Goal: Use online tool/utility: Utilize a website feature to perform a specific function

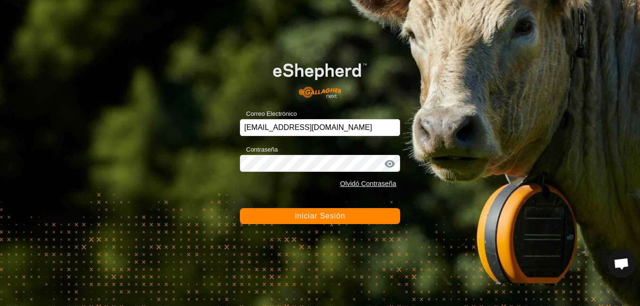
click at [339, 213] on span "Iniciar Sesión" at bounding box center [320, 216] width 50 height 8
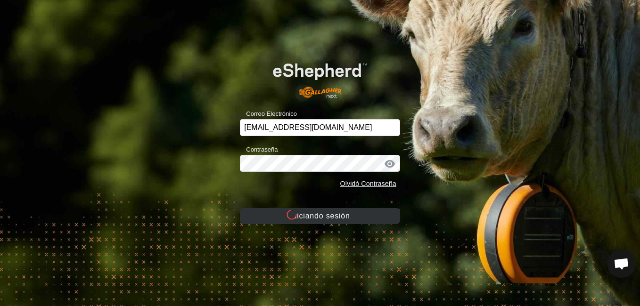
click at [339, 213] on font "Iniciando sesión" at bounding box center [320, 216] width 60 height 8
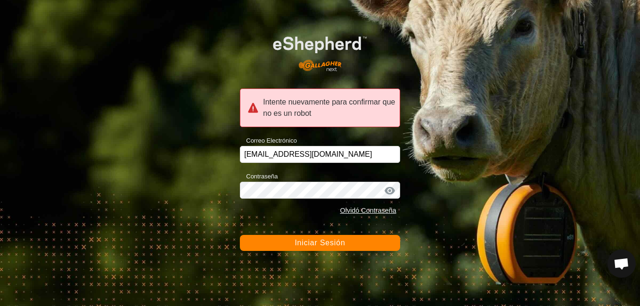
click at [358, 249] on button "Iniciar Sesión" at bounding box center [320, 243] width 160 height 16
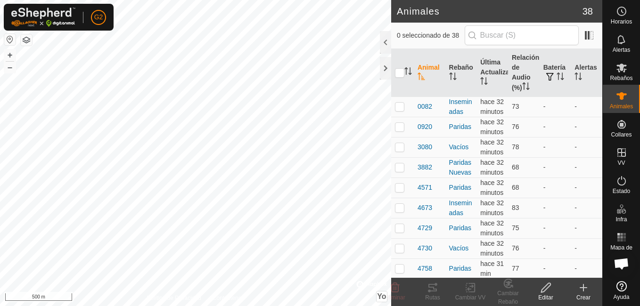
click at [15, 37] on button "button" at bounding box center [9, 39] width 11 height 11
click at [432, 292] on icon at bounding box center [432, 287] width 11 height 11
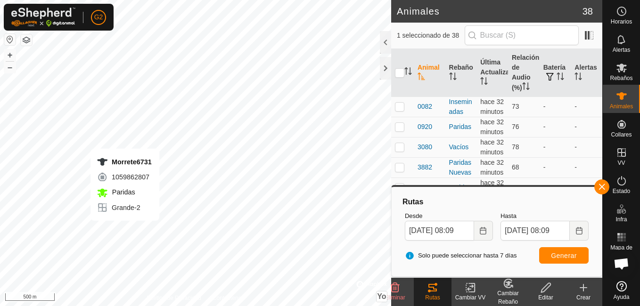
checkbox input "false"
checkbox input "true"
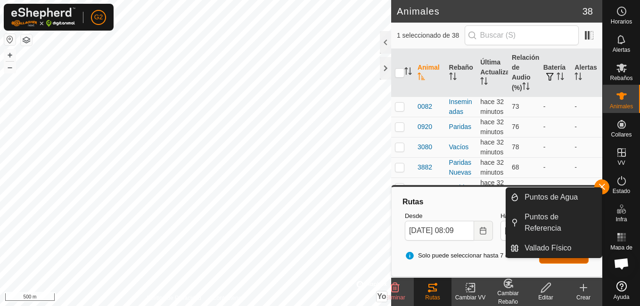
click at [574, 252] on span "Generar" at bounding box center [564, 256] width 26 height 8
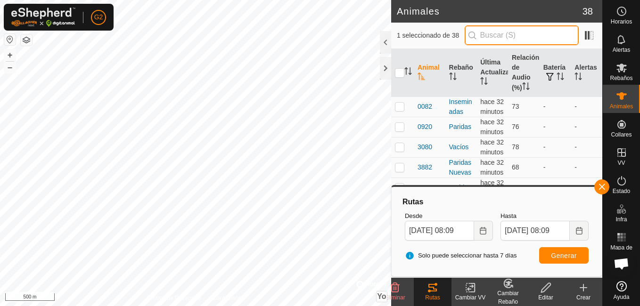
click at [516, 41] on input "text" at bounding box center [522, 35] width 114 height 20
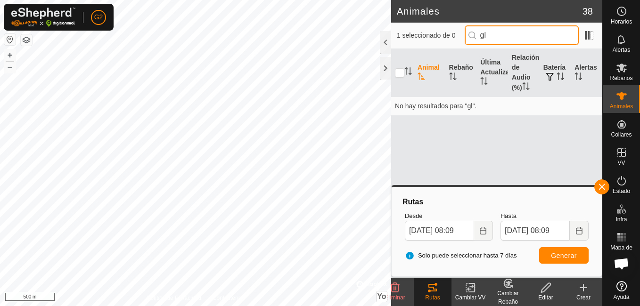
type input "g"
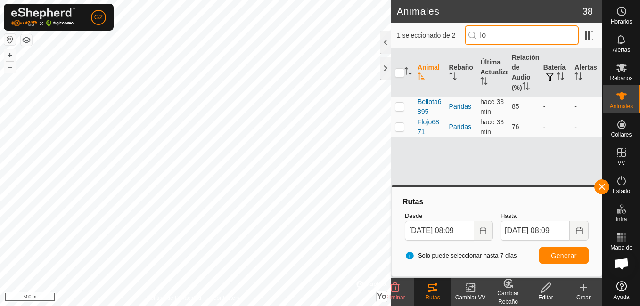
type input "lo"
click at [396, 142] on div "Animal Rebaño Última Actualización Relación de Audio (%) Batería Alertas Bellot…" at bounding box center [496, 163] width 211 height 229
click at [401, 128] on p-checkbox at bounding box center [399, 127] width 9 height 8
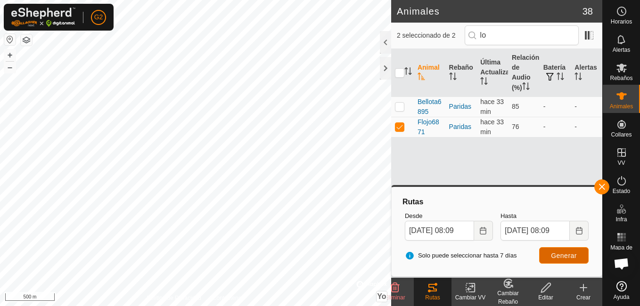
click at [563, 260] on button "Generar" at bounding box center [563, 255] width 49 height 16
click at [600, 186] on span "button" at bounding box center [602, 187] width 8 height 8
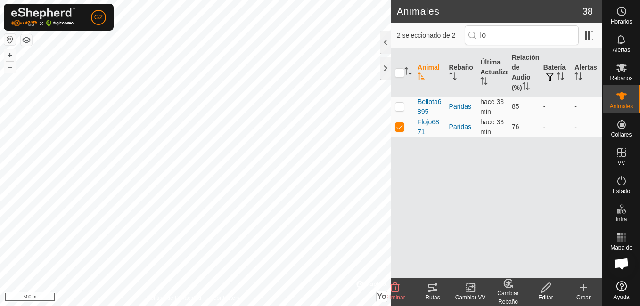
click at [437, 293] on icon at bounding box center [432, 287] width 11 height 11
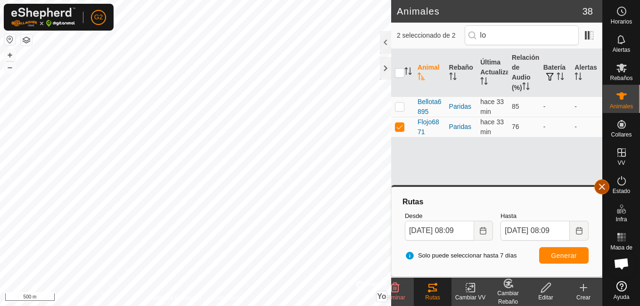
click at [598, 182] on button "button" at bounding box center [601, 187] width 15 height 15
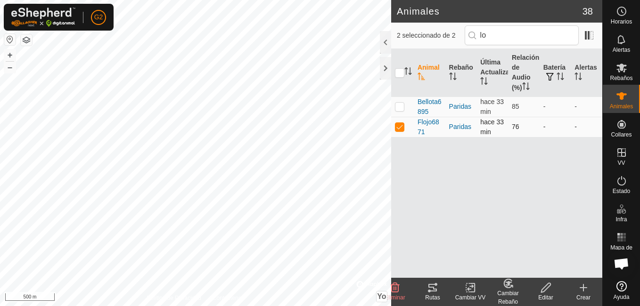
click at [400, 127] on p-checkbox at bounding box center [399, 127] width 9 height 8
click at [398, 125] on p-checkbox at bounding box center [399, 127] width 9 height 8
click at [431, 282] on div "Rutas" at bounding box center [433, 292] width 38 height 28
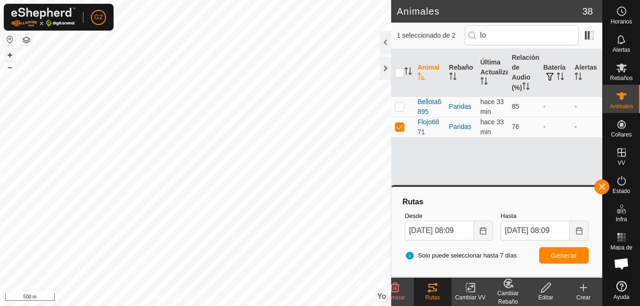
click at [9, 57] on button "+" at bounding box center [9, 54] width 11 height 11
checkbox input "false"
click at [561, 247] on div "Solo puede seleccionar hasta 7 días Generar" at bounding box center [496, 256] width 191 height 23
click at [561, 254] on span "Generar" at bounding box center [564, 256] width 26 height 8
click at [500, 41] on input "lo" at bounding box center [522, 35] width 114 height 20
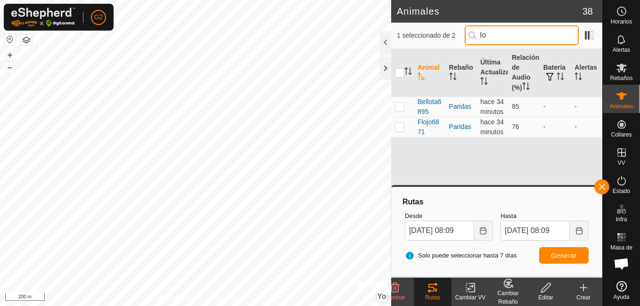
type input "l"
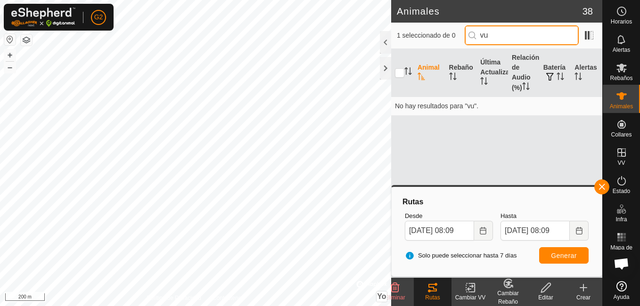
type input "v"
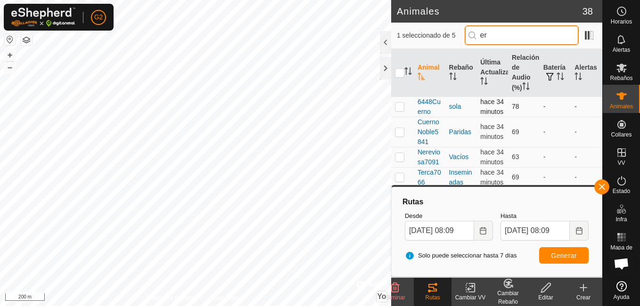
type input "er"
click at [401, 110] on p-checkbox at bounding box center [399, 107] width 9 height 8
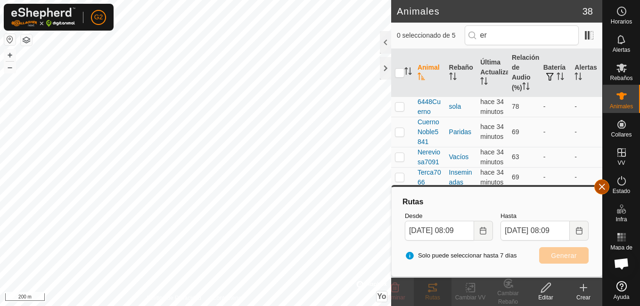
click at [606, 189] on button "button" at bounding box center [601, 187] width 15 height 15
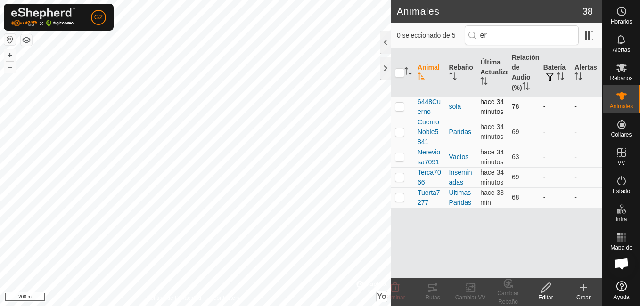
click at [402, 110] on p-checkbox at bounding box center [399, 107] width 9 height 8
click at [430, 291] on icon at bounding box center [432, 288] width 8 height 8
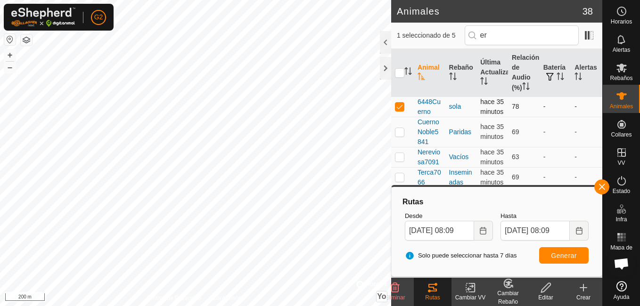
click at [400, 110] on p-checkbox at bounding box center [399, 107] width 9 height 8
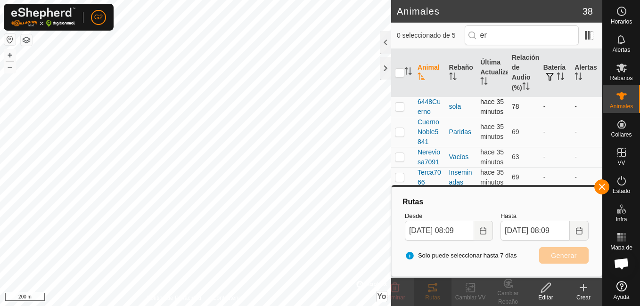
click at [400, 110] on p-checkbox at bounding box center [399, 107] width 9 height 8
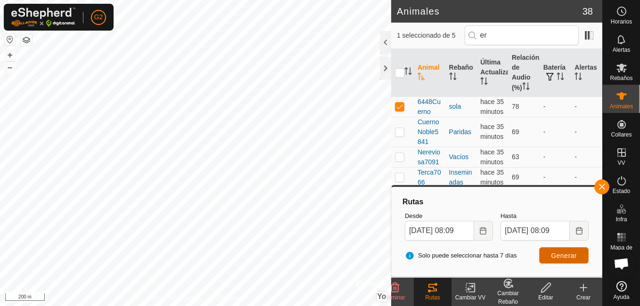
click at [579, 257] on button "Generar" at bounding box center [563, 255] width 49 height 16
checkbox input "false"
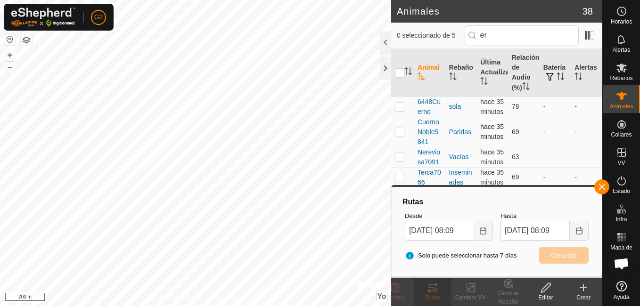
click at [400, 136] on p-checkbox at bounding box center [399, 132] width 9 height 8
checkbox input "true"
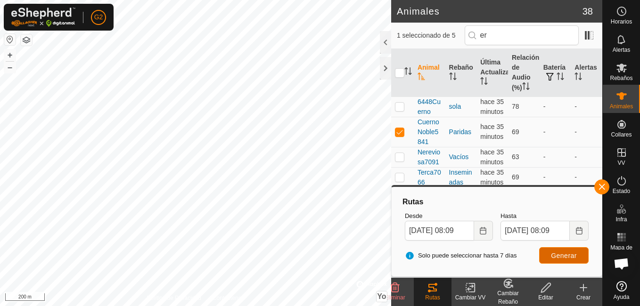
click at [560, 260] on button "Generar" at bounding box center [563, 255] width 49 height 16
